Goal: Navigation & Orientation: Find specific page/section

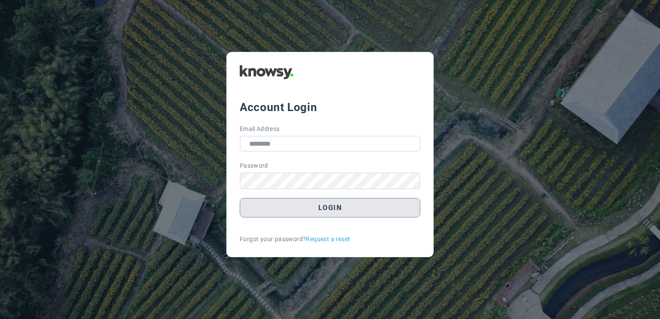
type input "**********"
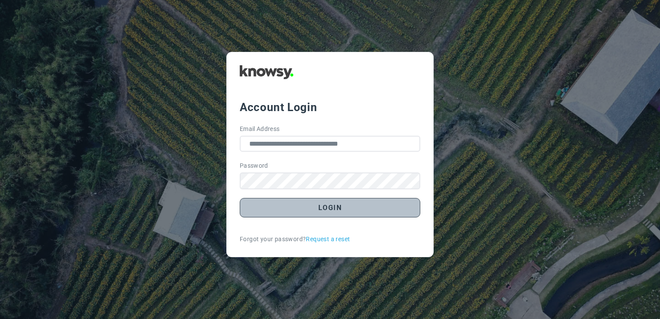
click at [327, 203] on button "Login" at bounding box center [330, 207] width 181 height 19
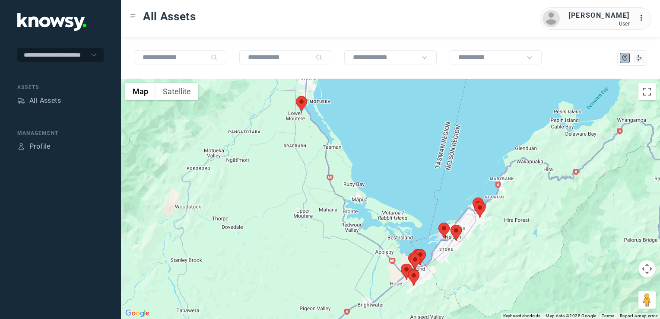
click at [302, 105] on img at bounding box center [301, 104] width 11 height 16
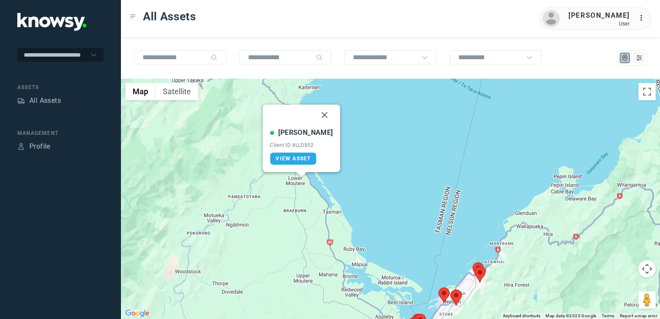
click at [315, 112] on button "Close" at bounding box center [325, 115] width 21 height 21
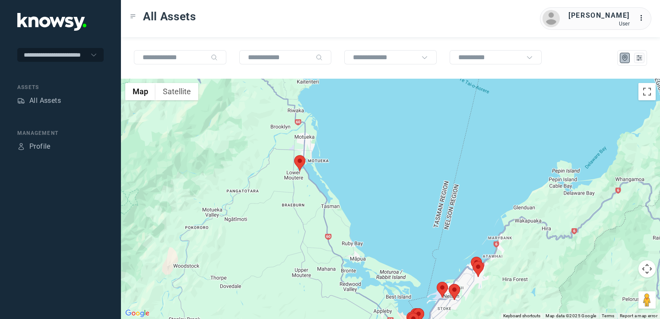
drag, startPoint x: 412, startPoint y: 227, endPoint x: 384, endPoint y: 162, distance: 70.1
click at [384, 162] on div "To navigate, press the arrow keys." at bounding box center [390, 199] width 539 height 240
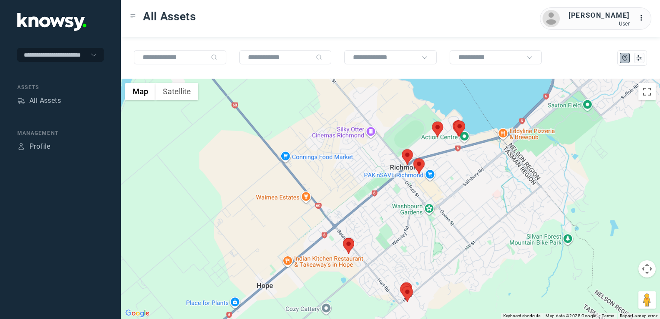
drag, startPoint x: 413, startPoint y: 267, endPoint x: 413, endPoint y: 256, distance: 10.8
click at [413, 257] on div at bounding box center [390, 199] width 539 height 240
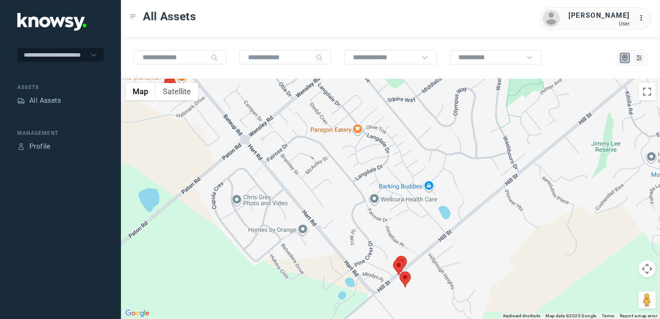
click at [404, 284] on img at bounding box center [405, 279] width 11 height 16
click at [415, 227] on button "Close" at bounding box center [420, 225] width 21 height 21
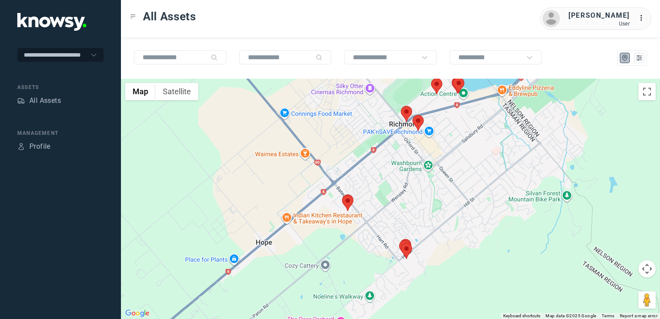
drag, startPoint x: 487, startPoint y: 191, endPoint x: 468, endPoint y: 210, distance: 27.5
click at [468, 210] on div "To navigate, press the arrow keys." at bounding box center [390, 199] width 539 height 240
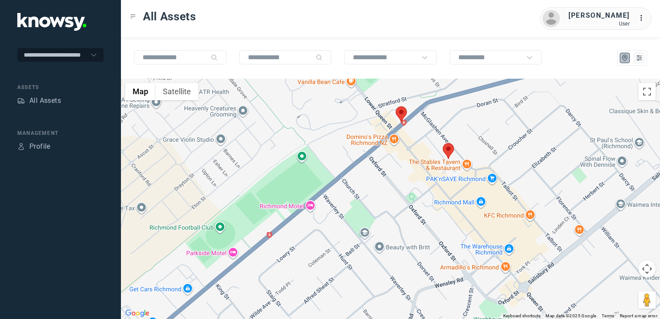
click at [449, 151] on img at bounding box center [448, 151] width 11 height 16
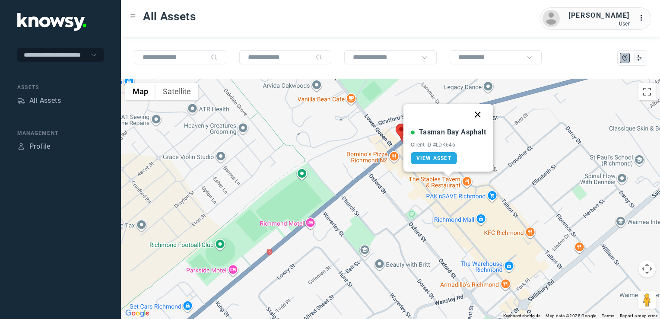
click at [477, 114] on button "Close" at bounding box center [478, 114] width 21 height 21
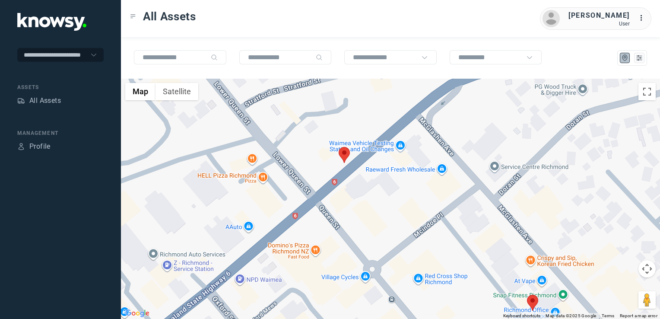
click at [341, 152] on img at bounding box center [344, 155] width 11 height 16
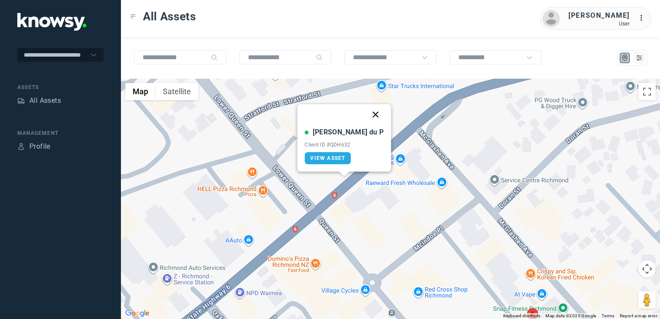
click at [366, 114] on button "Close" at bounding box center [376, 114] width 21 height 21
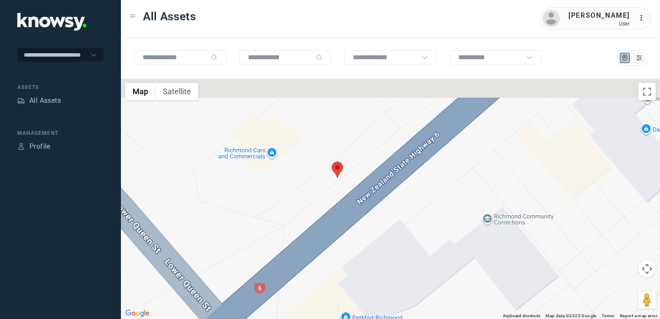
drag, startPoint x: 344, startPoint y: 154, endPoint x: 365, endPoint y: 182, distance: 34.7
click at [366, 188] on div at bounding box center [390, 199] width 539 height 240
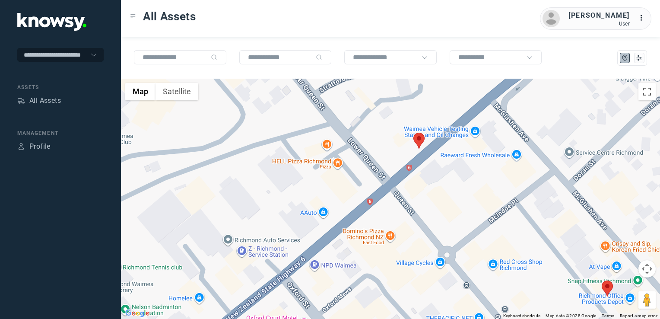
click at [480, 130] on div at bounding box center [390, 199] width 539 height 240
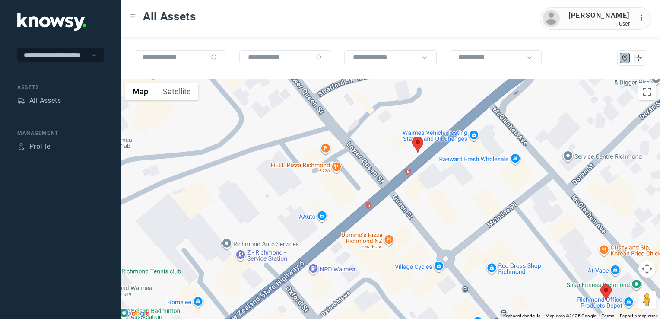
drag, startPoint x: 478, startPoint y: 138, endPoint x: 439, endPoint y: 170, distance: 50.7
click at [439, 171] on div at bounding box center [390, 199] width 539 height 240
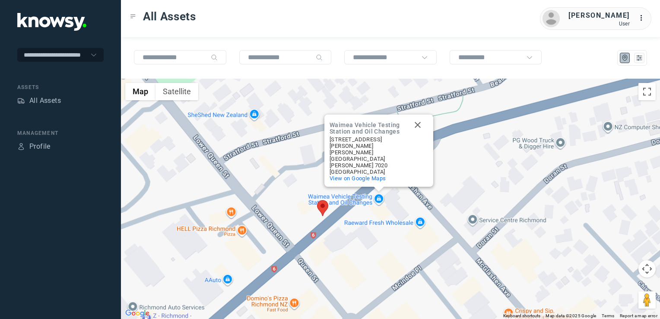
drag, startPoint x: 532, startPoint y: 169, endPoint x: 482, endPoint y: 198, distance: 57.7
click at [490, 193] on div "Waimea Vehicle Testing Station and Oil Changes Waimea Vehicle Testing Station a…" at bounding box center [390, 199] width 539 height 240
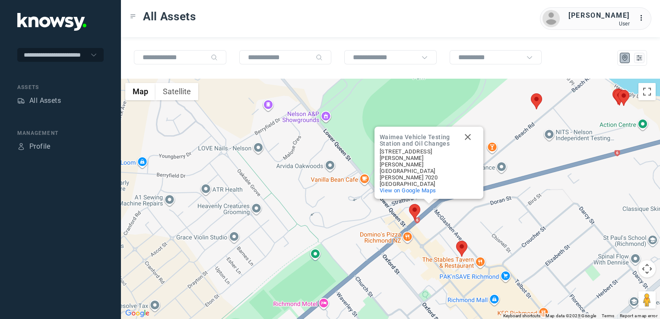
drag, startPoint x: 533, startPoint y: 200, endPoint x: 512, endPoint y: 213, distance: 24.9
click at [515, 212] on div "Waimea Vehicle Testing Station and Oil Changes Waimea Vehicle Testing Station a…" at bounding box center [390, 199] width 539 height 240
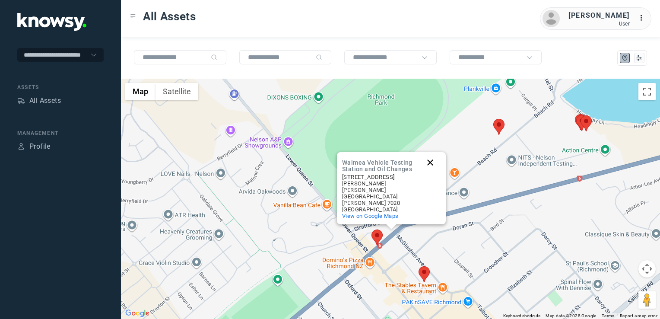
click at [432, 169] on button "Close" at bounding box center [430, 162] width 21 height 21
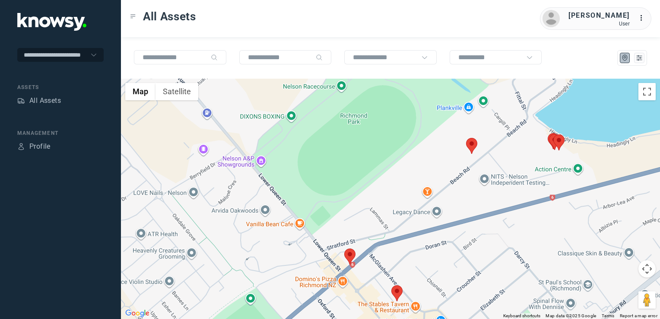
drag, startPoint x: 520, startPoint y: 193, endPoint x: 470, endPoint y: 227, distance: 60.5
click at [470, 227] on div at bounding box center [390, 199] width 539 height 240
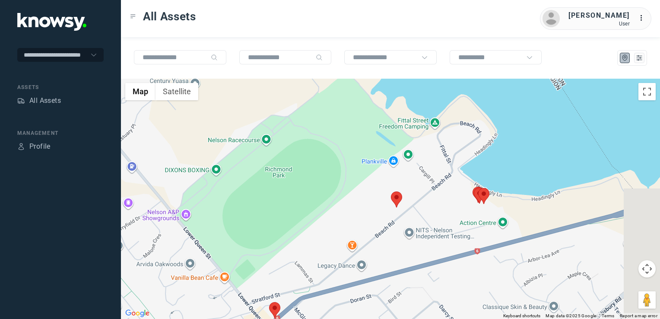
click at [440, 232] on div at bounding box center [390, 199] width 539 height 240
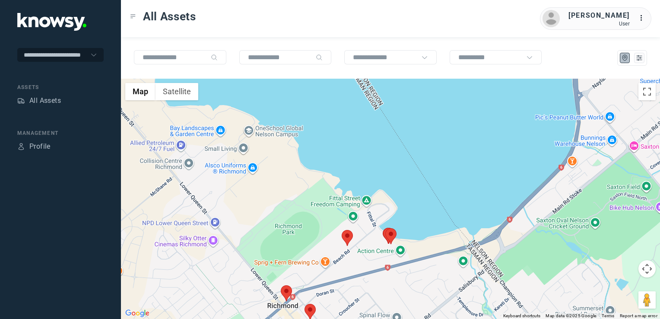
drag, startPoint x: 442, startPoint y: 245, endPoint x: 434, endPoint y: 249, distance: 9.1
click at [426, 254] on div at bounding box center [390, 199] width 539 height 240
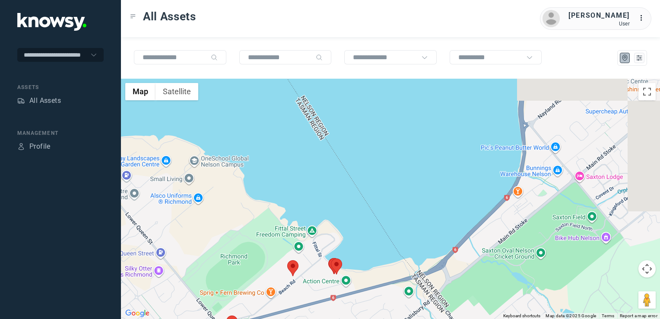
click at [444, 251] on div at bounding box center [390, 199] width 539 height 240
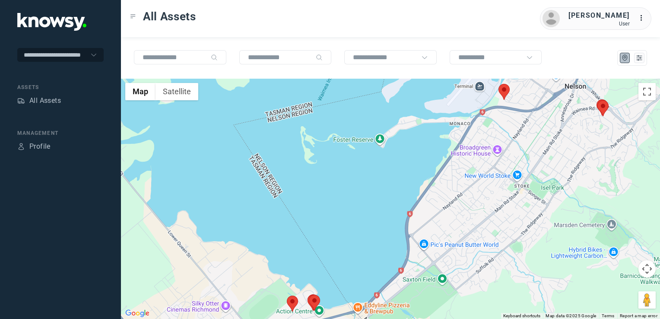
click at [486, 220] on div at bounding box center [390, 199] width 539 height 240
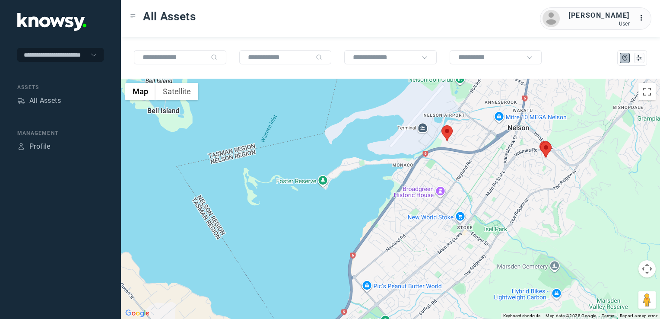
click at [459, 203] on div at bounding box center [390, 199] width 539 height 240
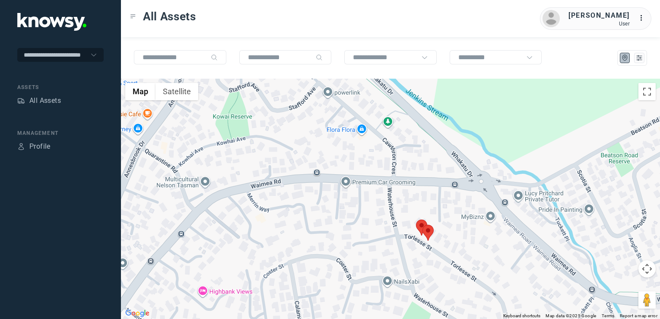
click at [432, 237] on img at bounding box center [428, 233] width 11 height 16
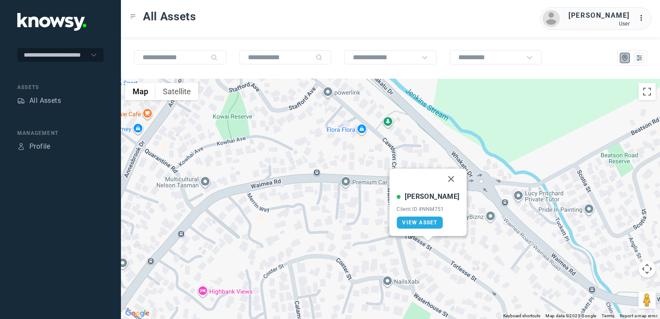
drag, startPoint x: 443, startPoint y: 180, endPoint x: 436, endPoint y: 196, distance: 17.8
click at [443, 180] on button "Close" at bounding box center [451, 179] width 21 height 21
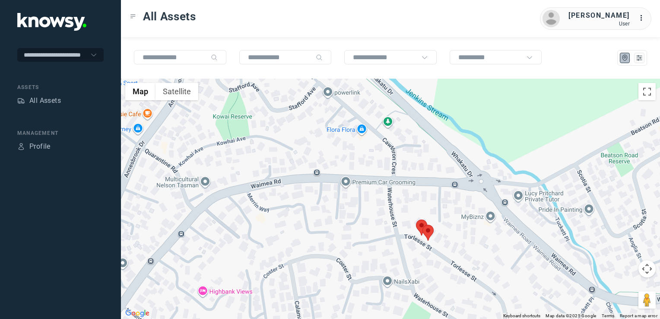
click at [422, 222] on img at bounding box center [421, 228] width 11 height 16
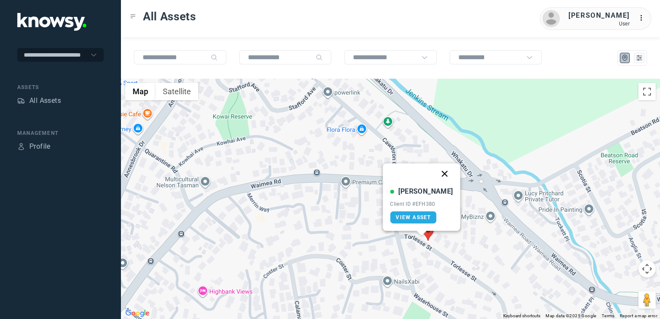
click at [436, 174] on button "Close" at bounding box center [445, 173] width 21 height 21
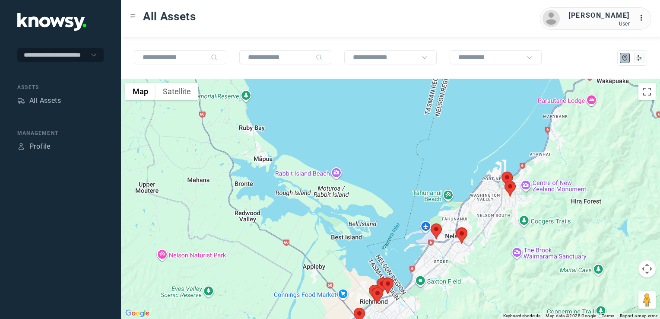
click at [499, 221] on div "To navigate, press the arrow keys." at bounding box center [390, 199] width 539 height 240
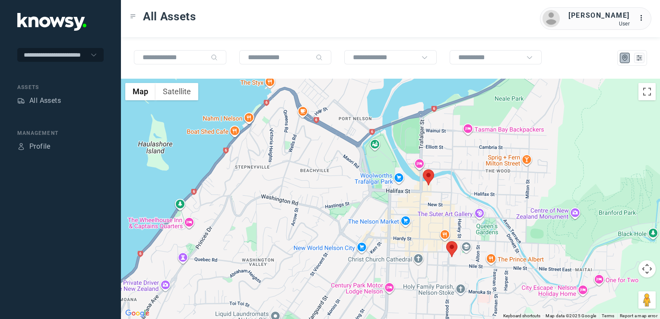
click at [455, 250] on img at bounding box center [451, 249] width 11 height 16
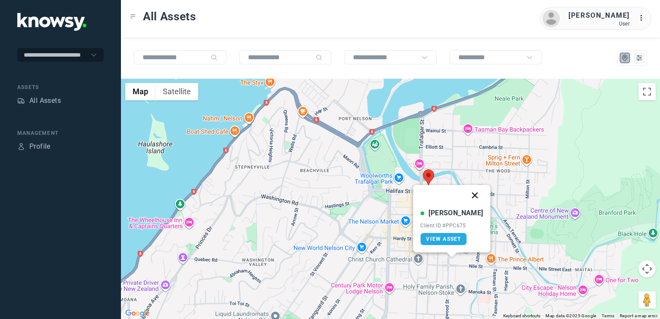
click at [465, 197] on button "Close" at bounding box center [475, 195] width 21 height 21
